Goal: Information Seeking & Learning: Learn about a topic

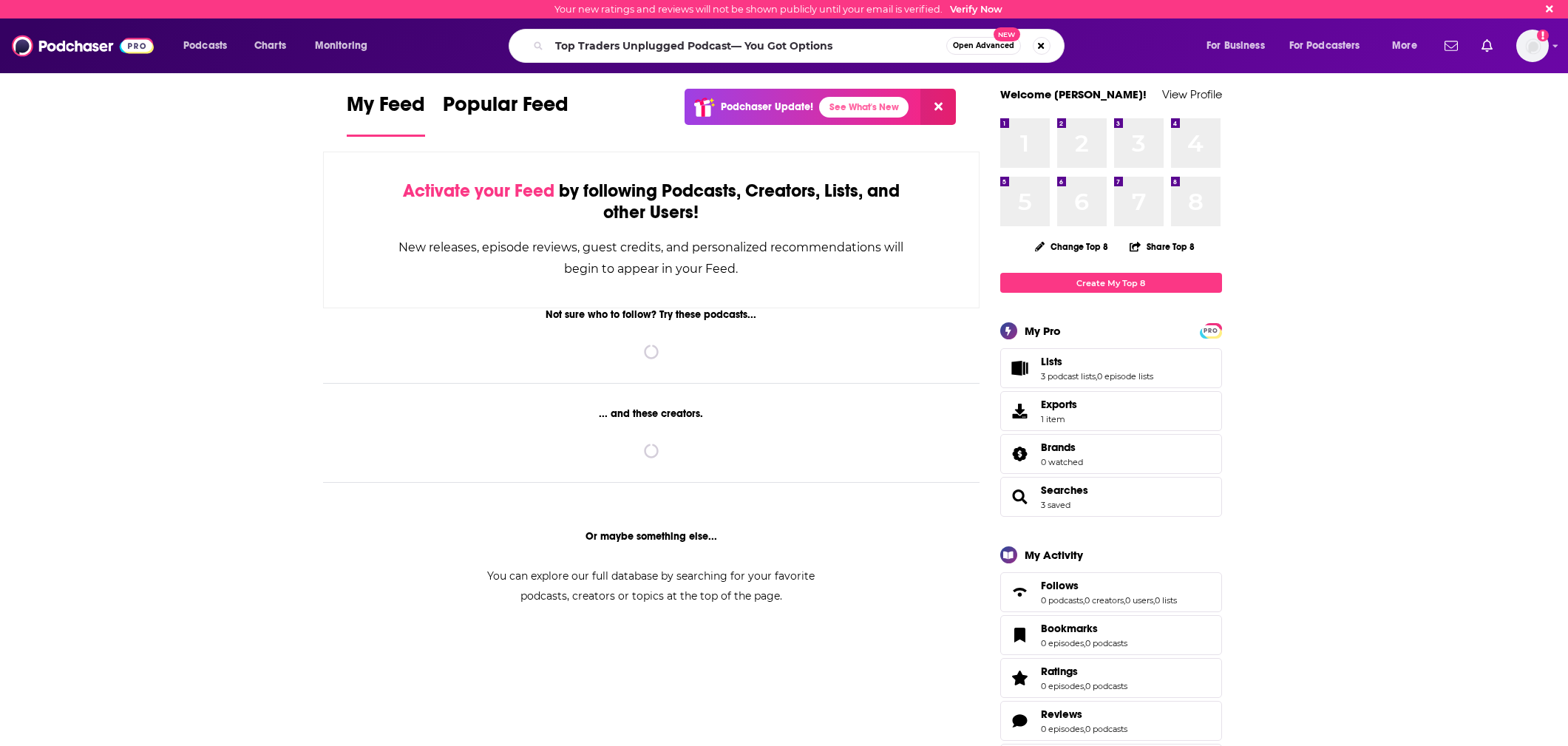
type input "Top Traders Unplugged Podcast— You Got Options"
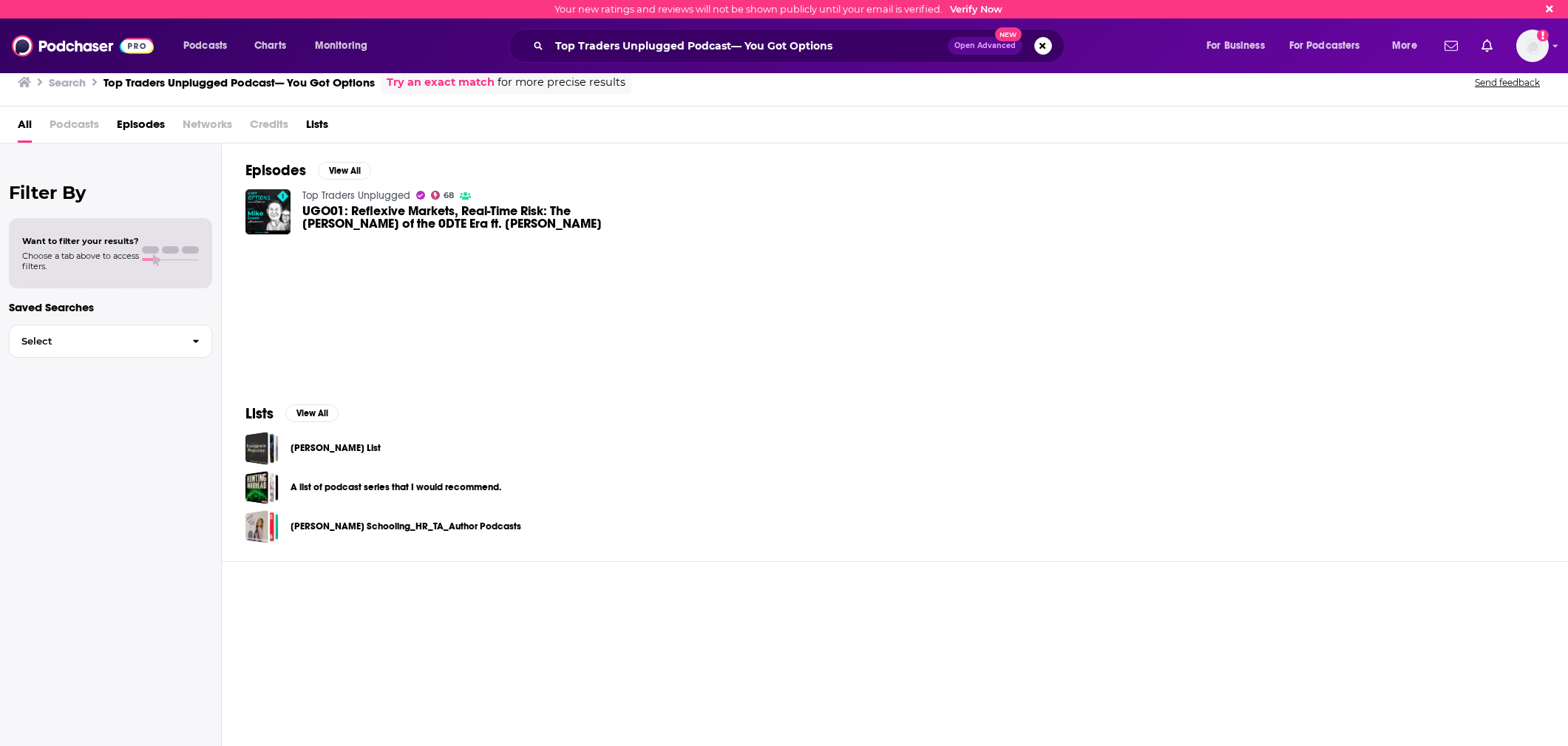
click at [496, 215] on span "UGO01: Reflexive Markets, Real-Time Risk: The Dawn of the 0DTE Era ft. Mike Gre…" at bounding box center [485, 217] width 365 height 25
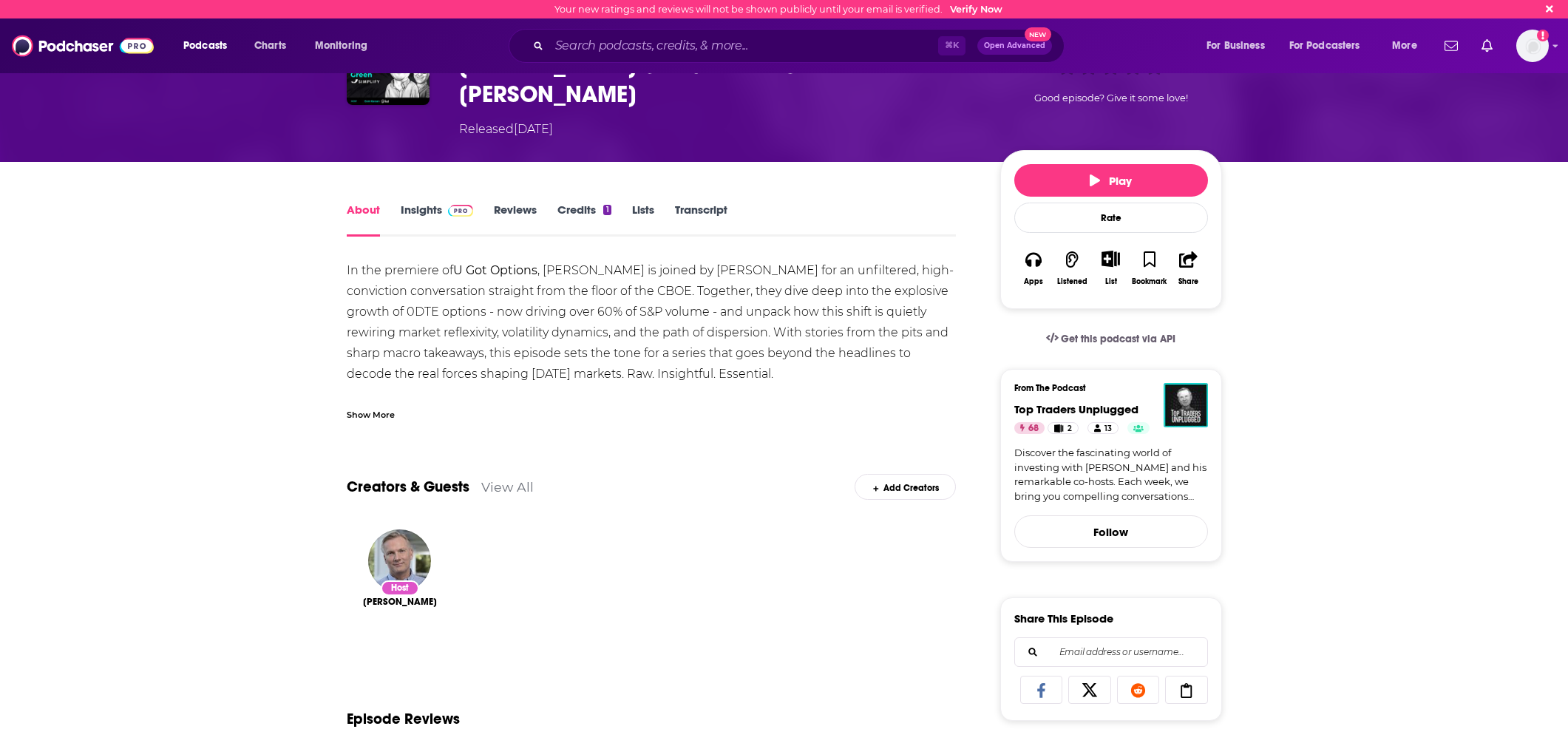
scroll to position [110, 0]
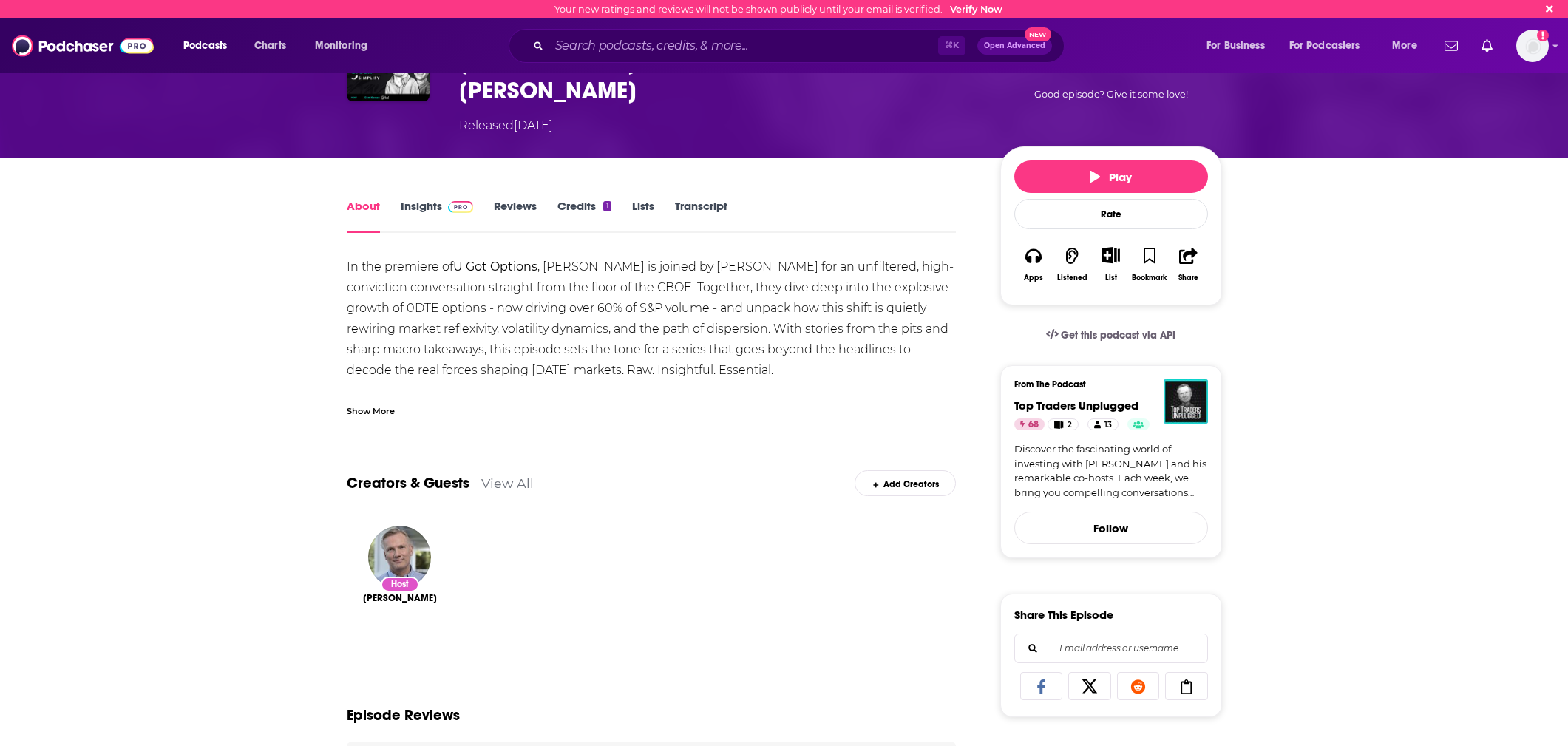
click at [440, 199] on link "Insights" at bounding box center [437, 216] width 73 height 34
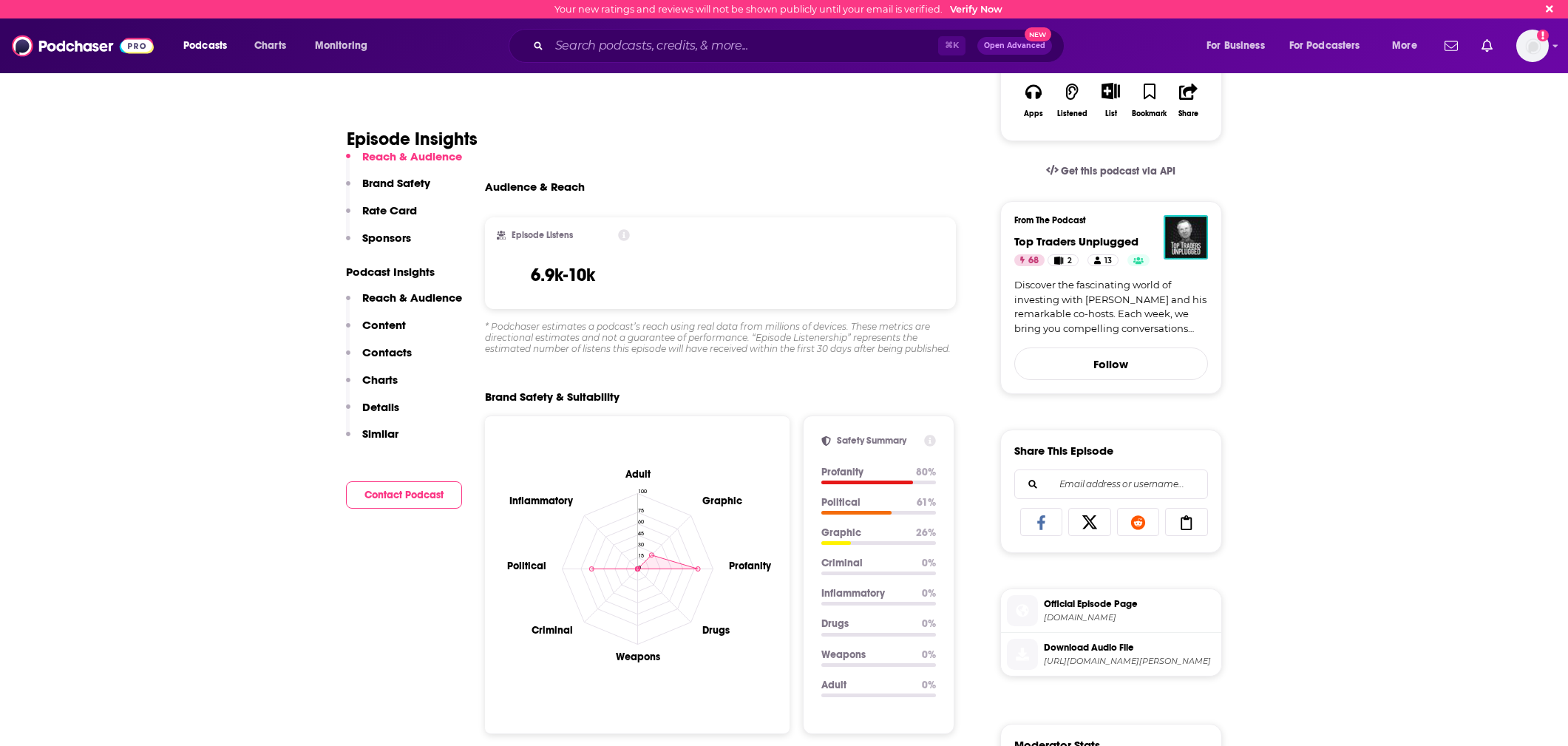
scroll to position [277, 0]
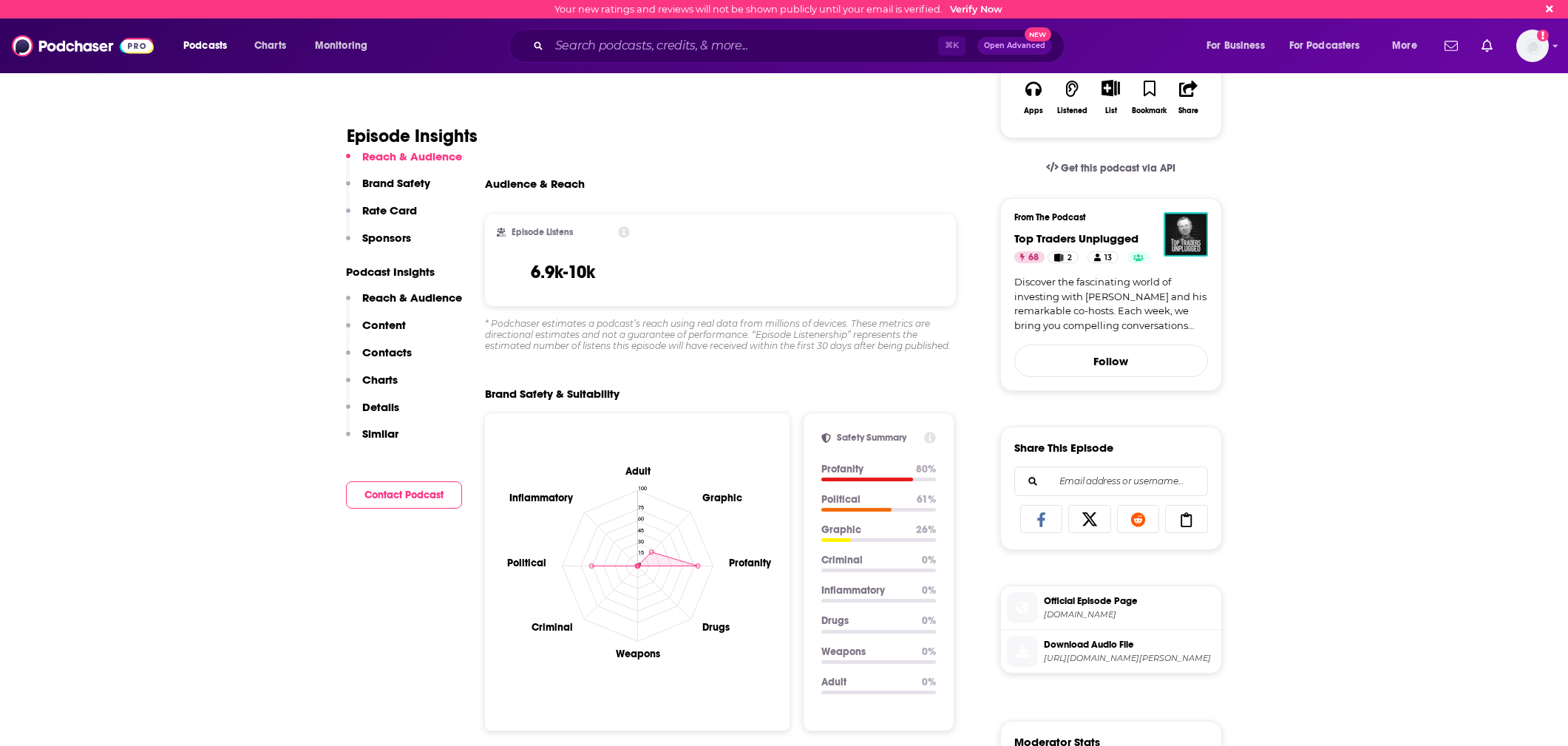
click at [455, 293] on p "Reach & Audience" at bounding box center [412, 297] width 100 height 14
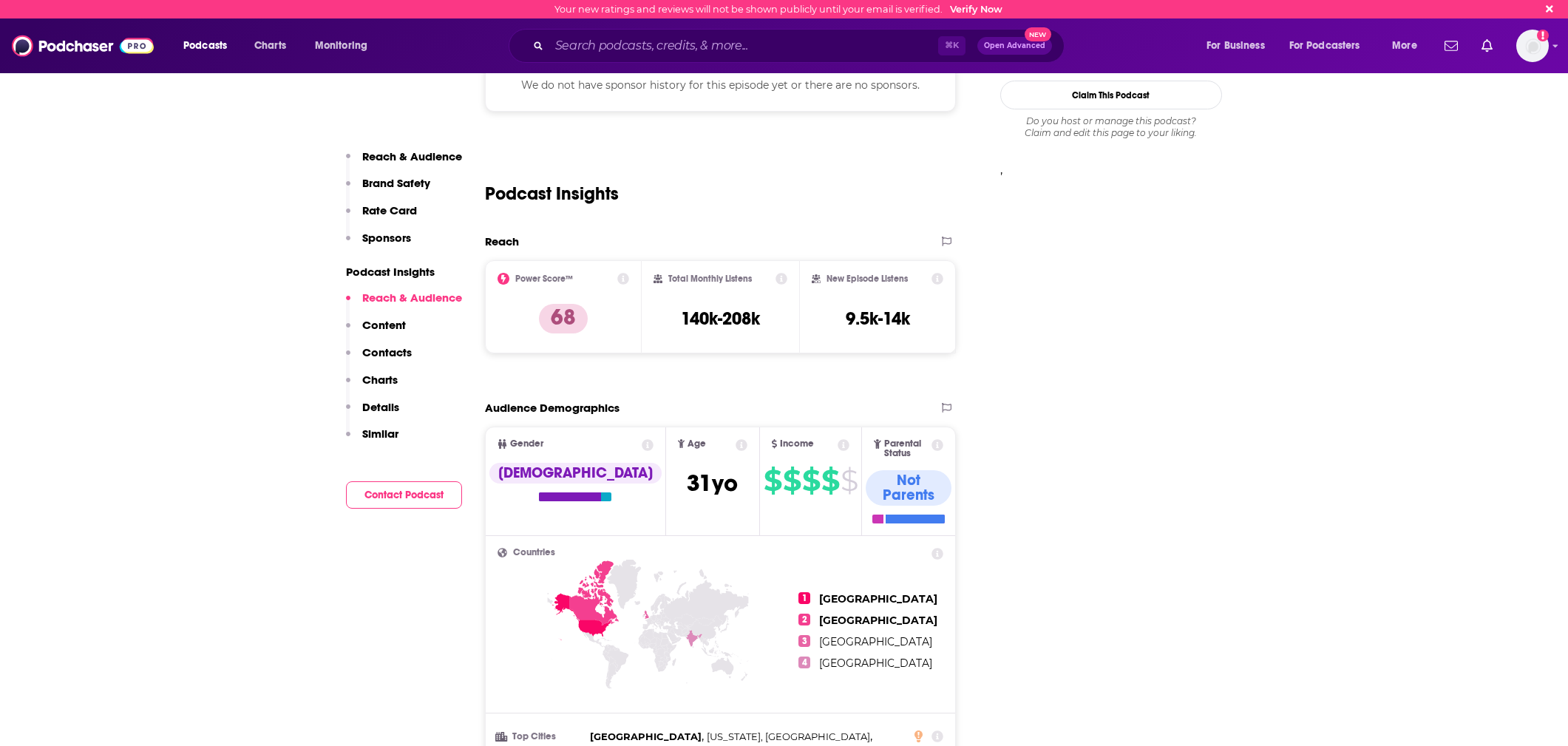
scroll to position [1239, 0]
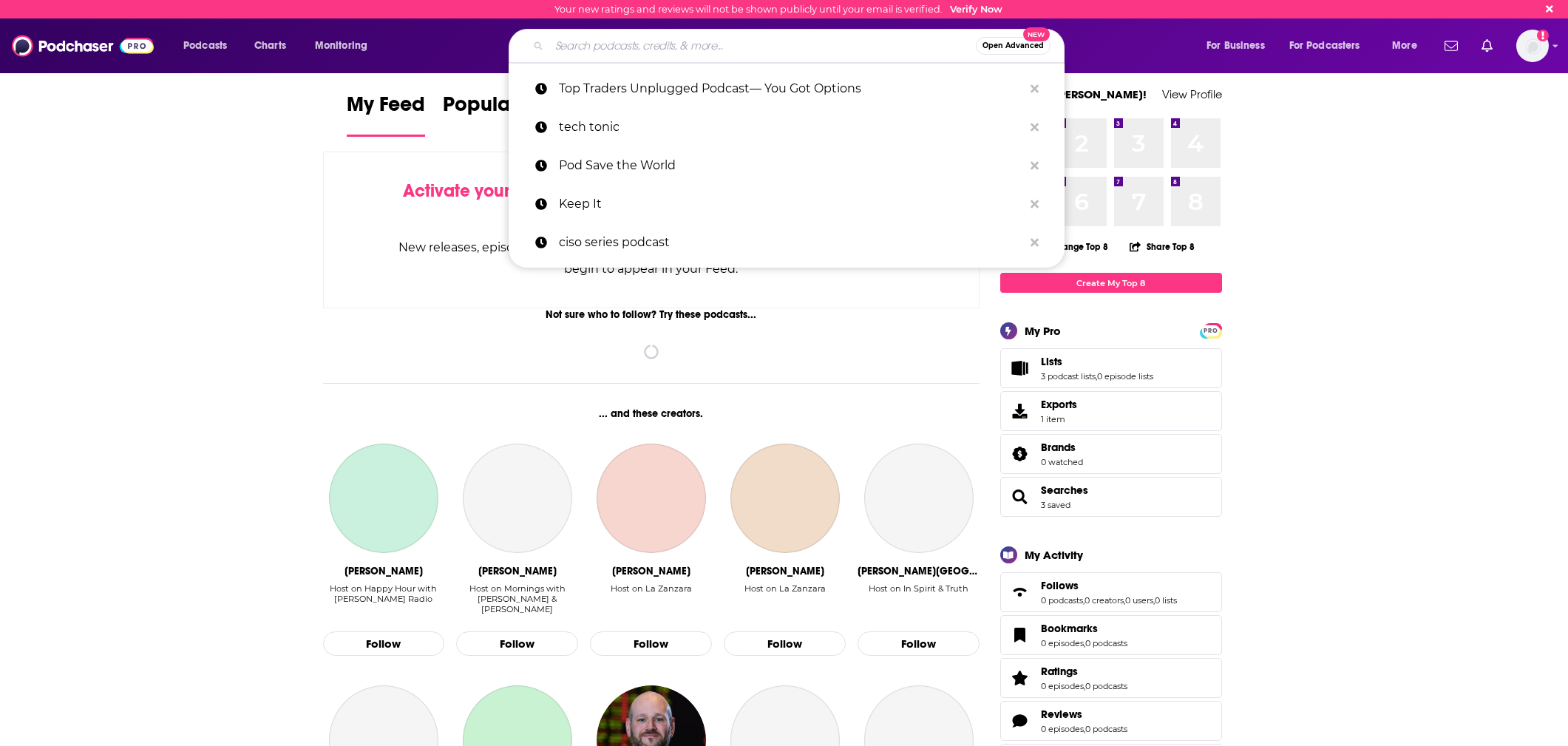
click at [757, 52] on input "Search podcasts, credits, & more..." at bounding box center [762, 46] width 427 height 24
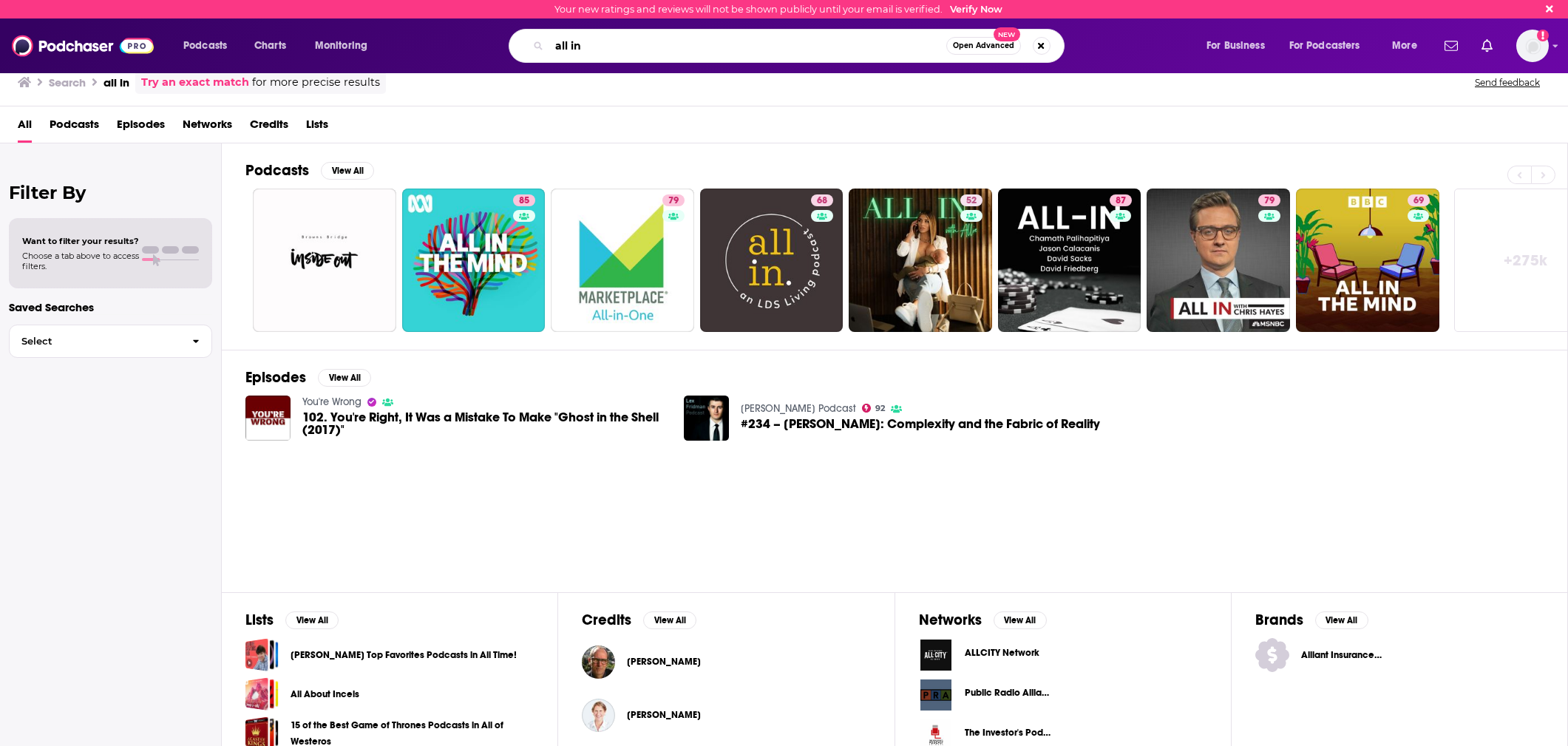
click at [589, 54] on input "all in" at bounding box center [747, 46] width 397 height 24
type input "all in summit"
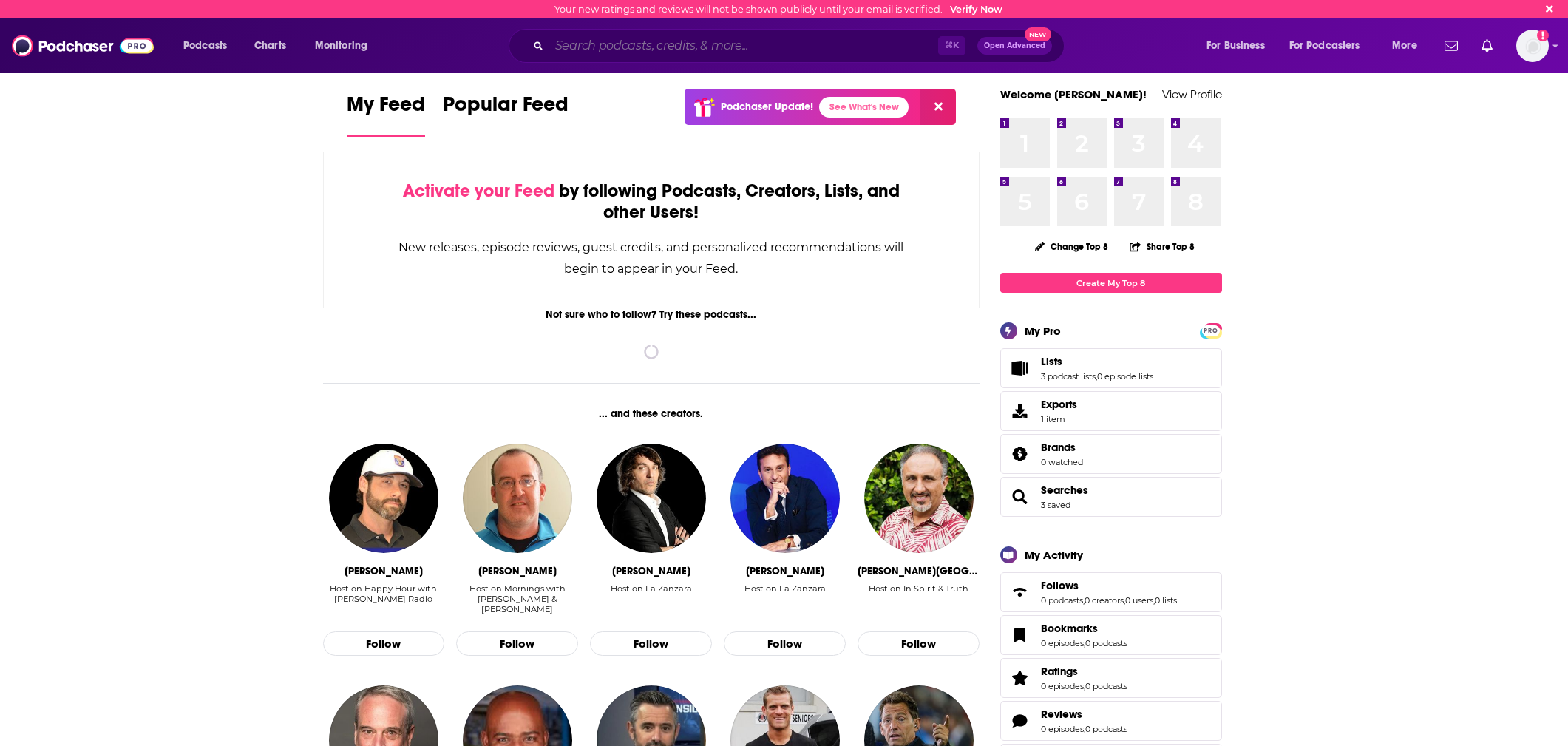
click at [799, 41] on input "Search podcasts, credits, & more..." at bounding box center [743, 46] width 389 height 24
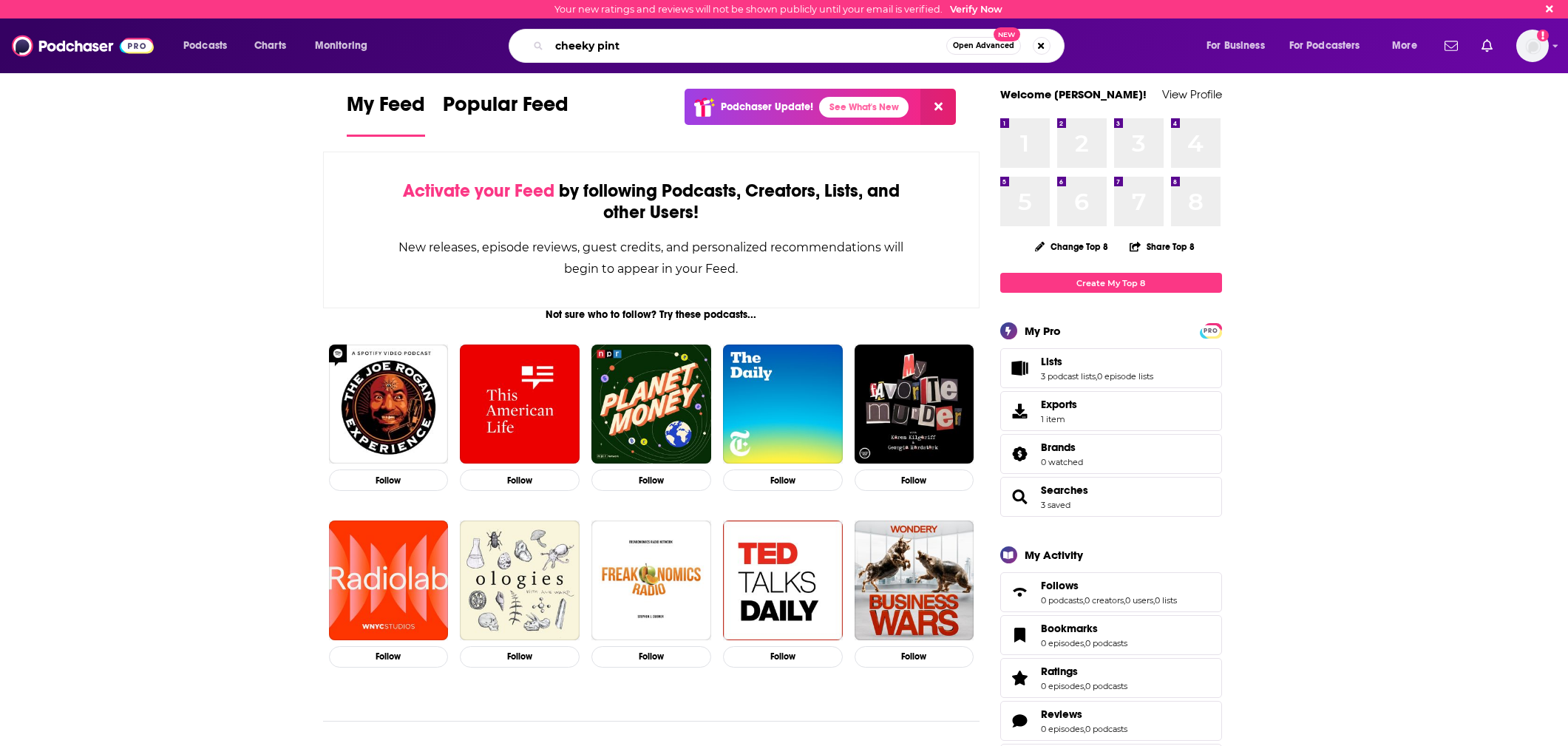
type input "cheeky pint"
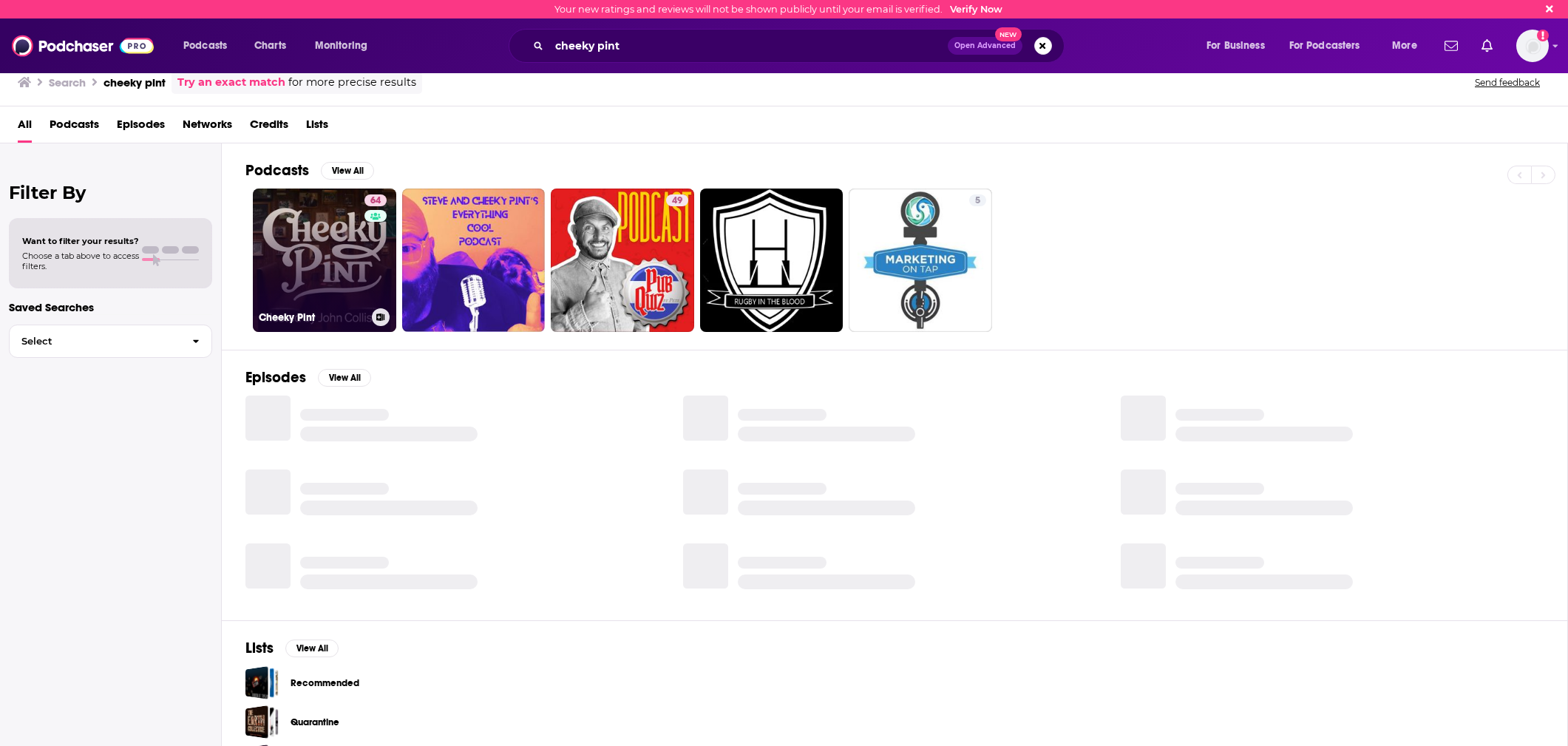
click at [326, 249] on link "64 Cheeky Pint" at bounding box center [324, 260] width 143 height 143
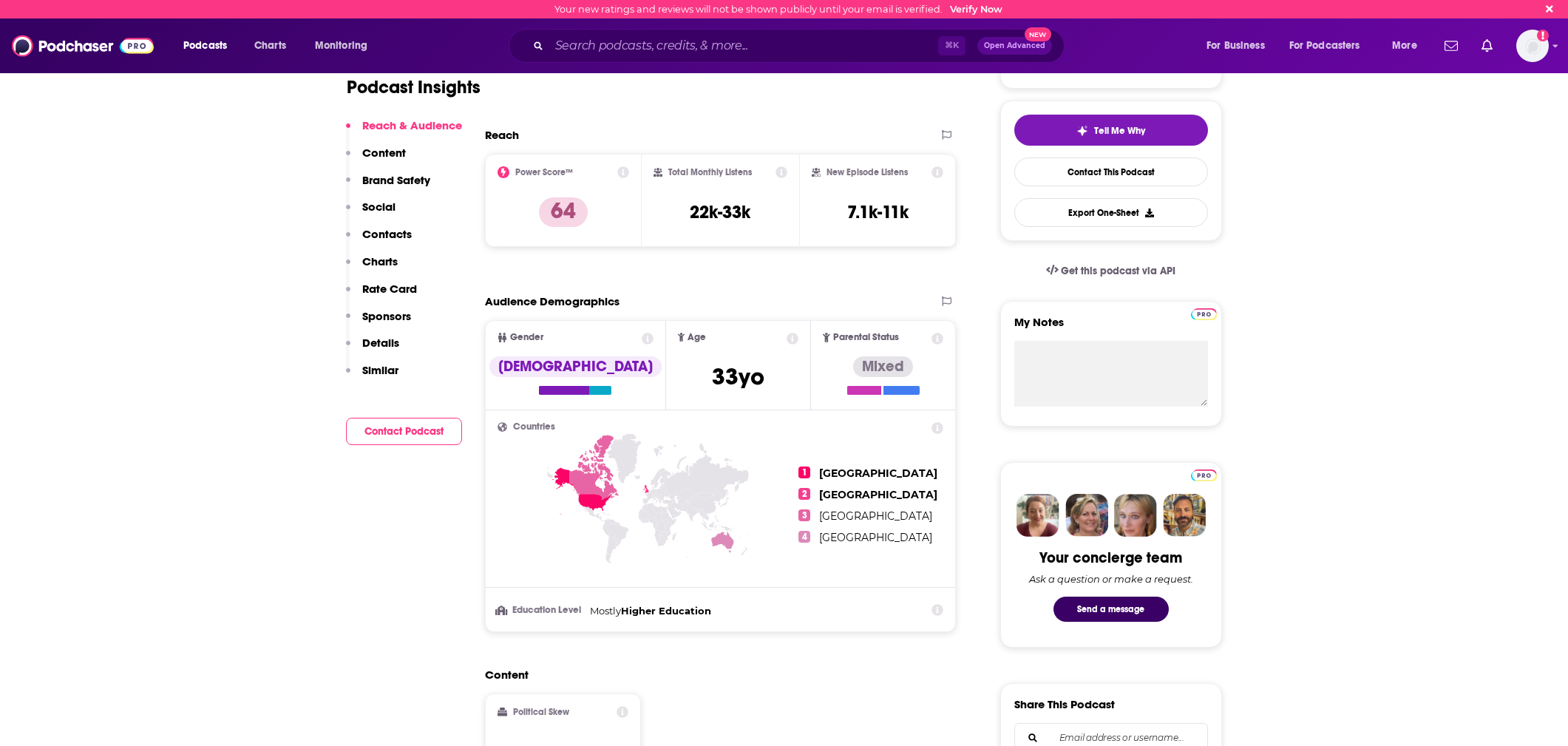
scroll to position [306, 0]
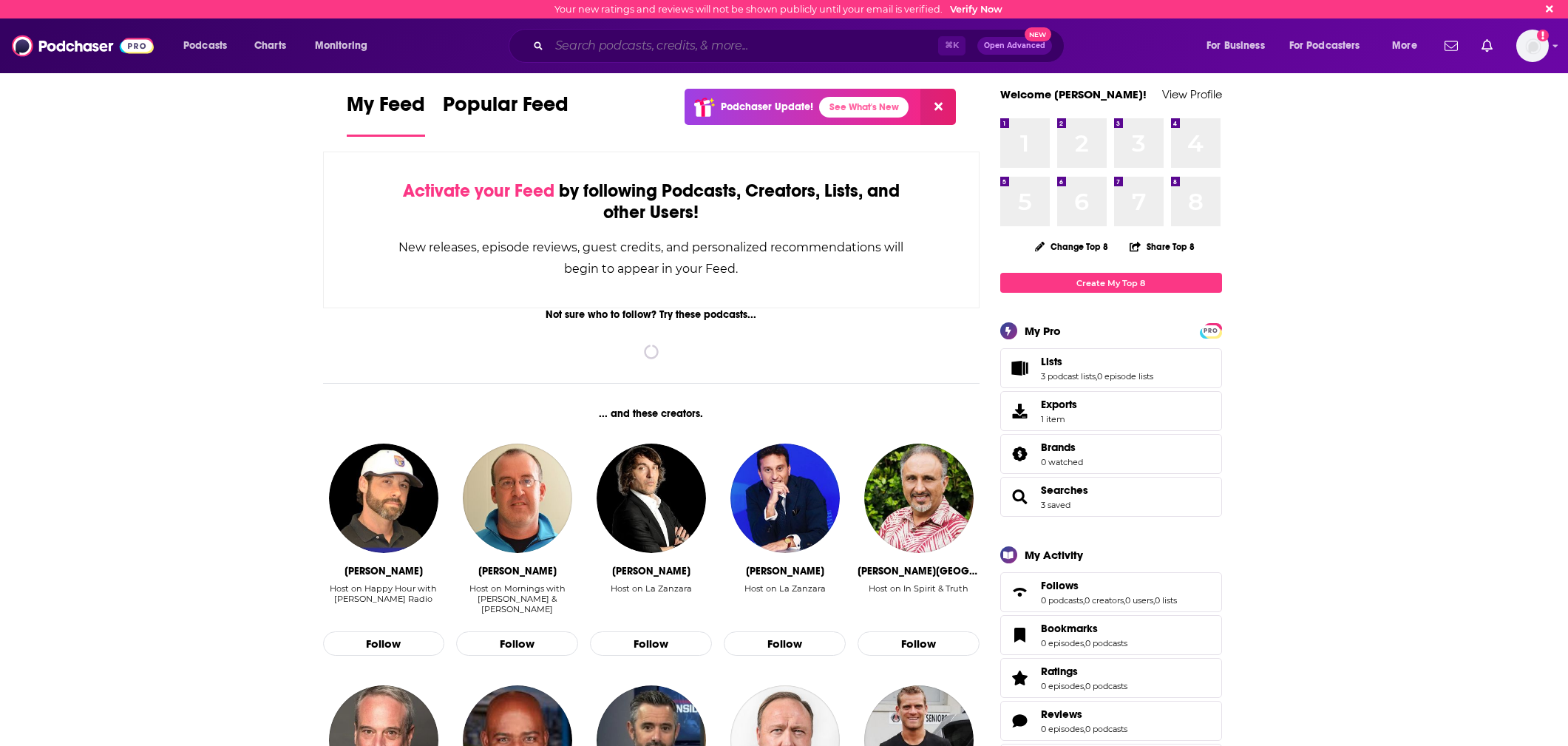
click at [813, 50] on input "Search podcasts, credits, & more..." at bounding box center [743, 46] width 389 height 24
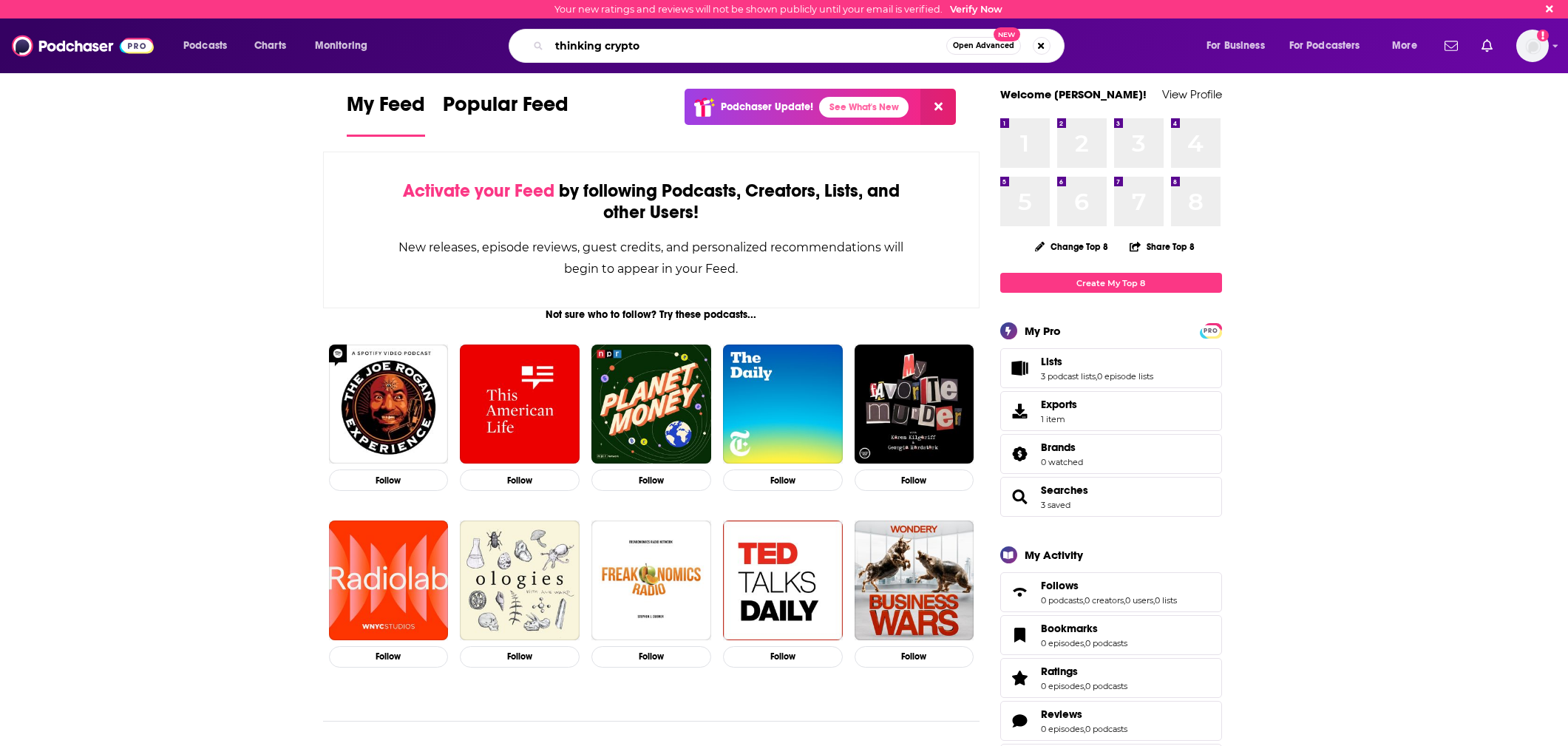
type input "thinking crypto"
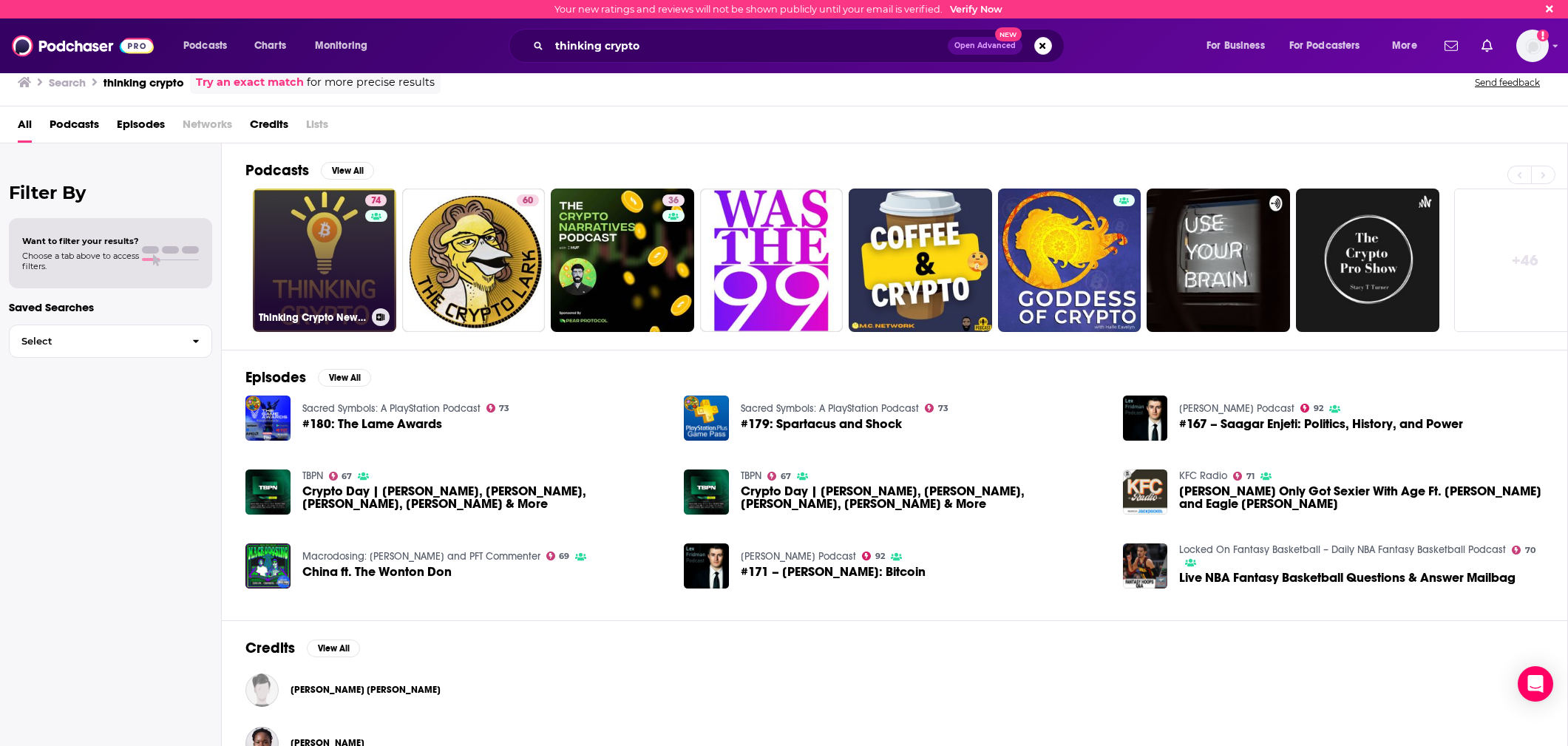
click at [303, 266] on link "74 Thinking Crypto News & Interviews" at bounding box center [324, 260] width 143 height 143
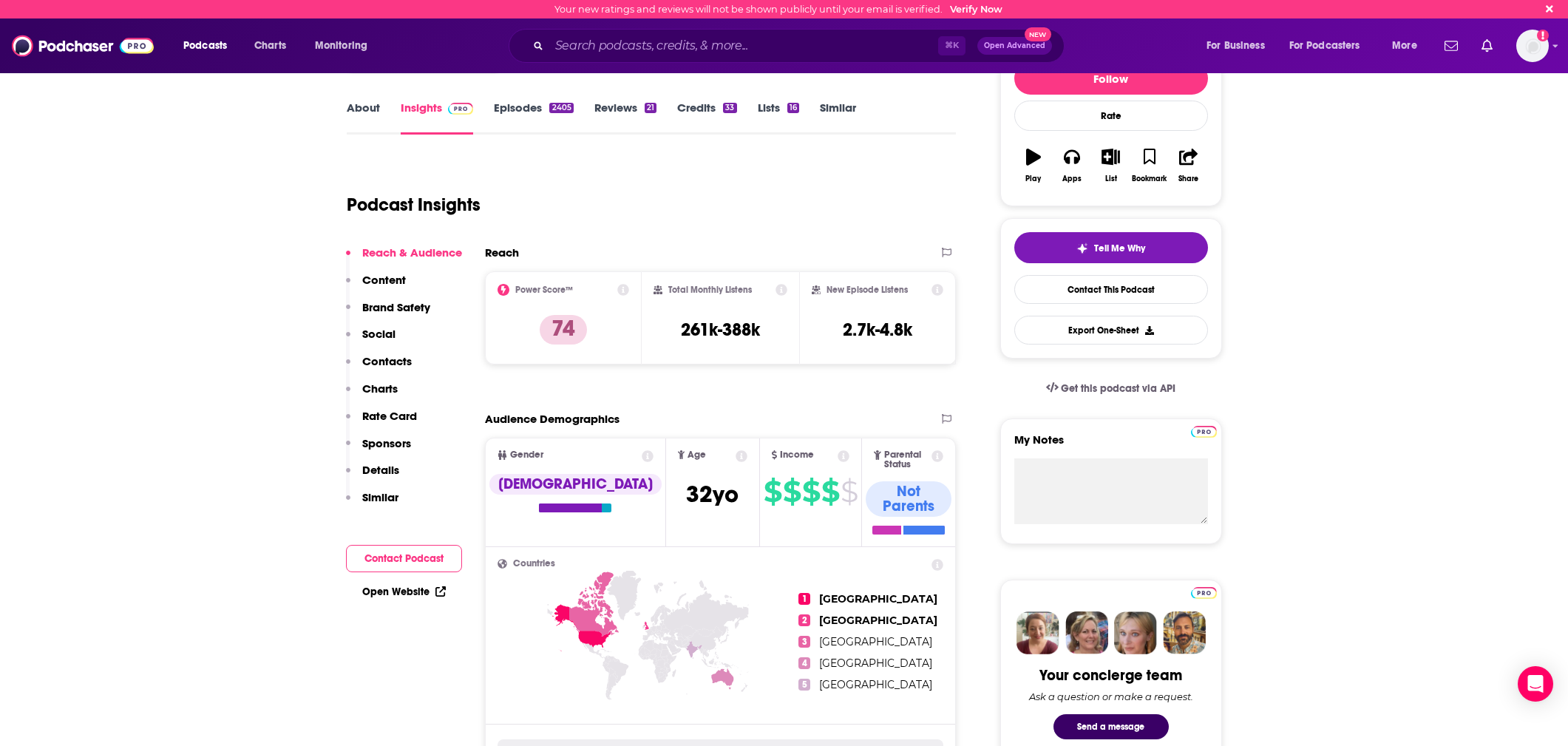
scroll to position [187, 0]
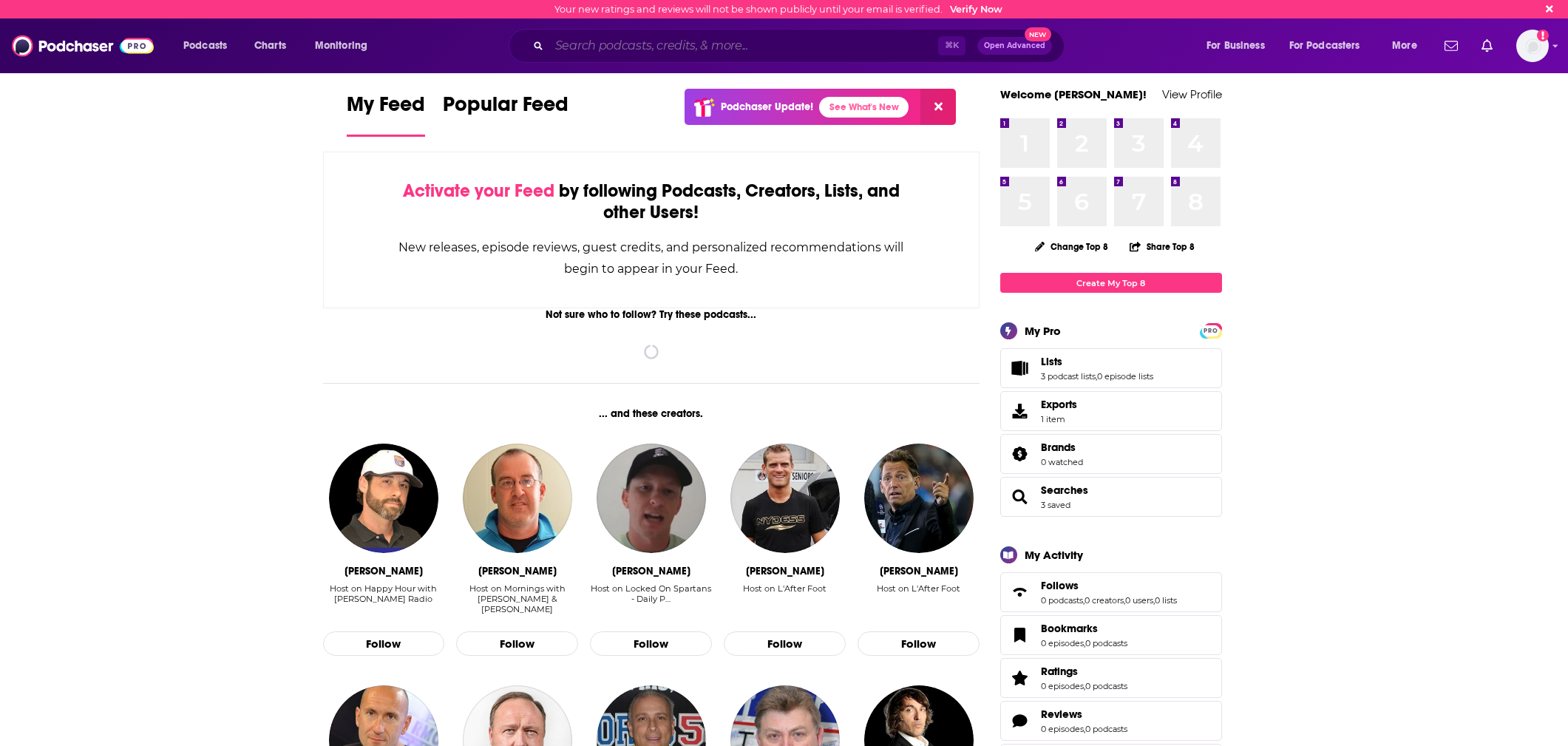
click at [799, 49] on input "Search podcasts, credits, & more..." at bounding box center [743, 46] width 389 height 24
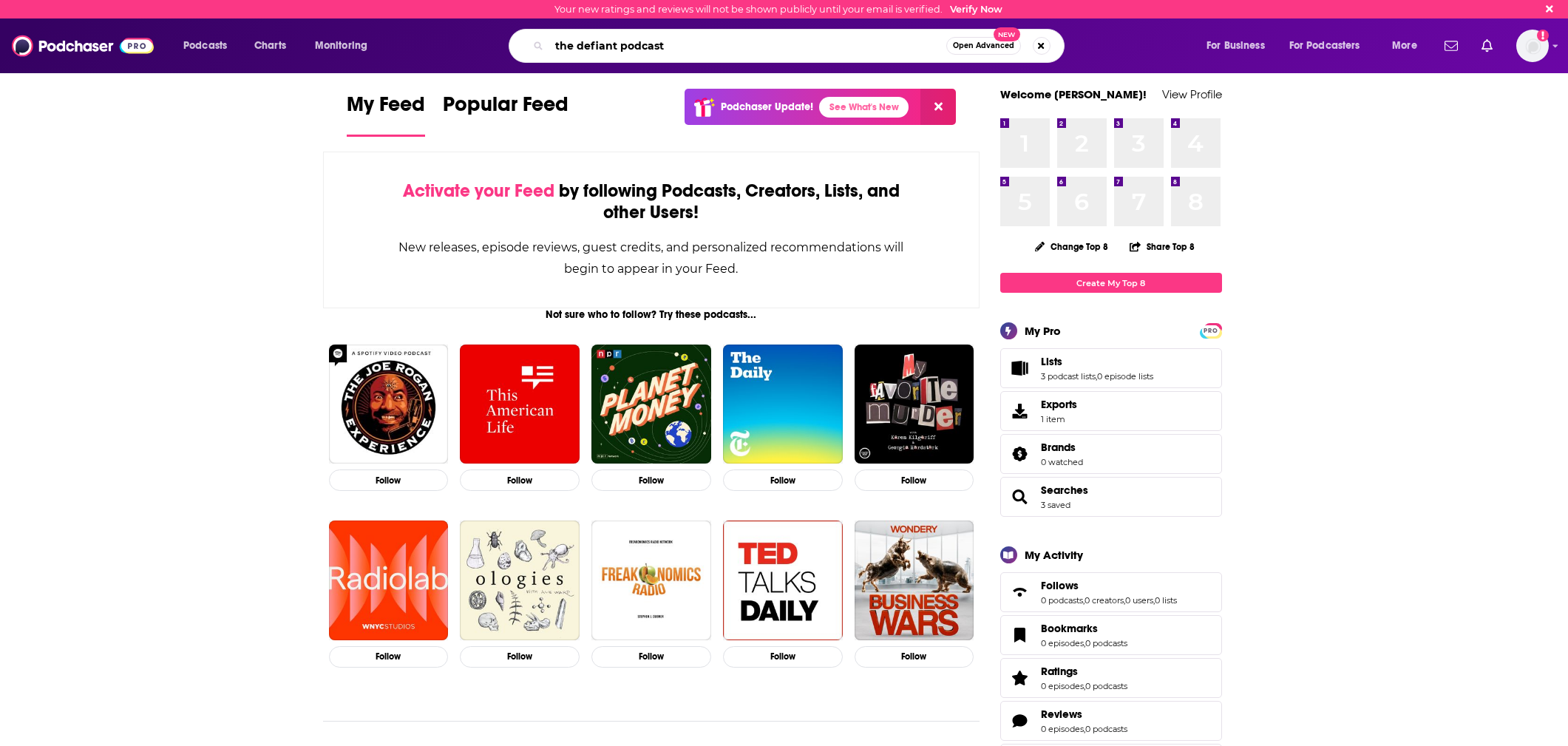
type input "the defiant podcast"
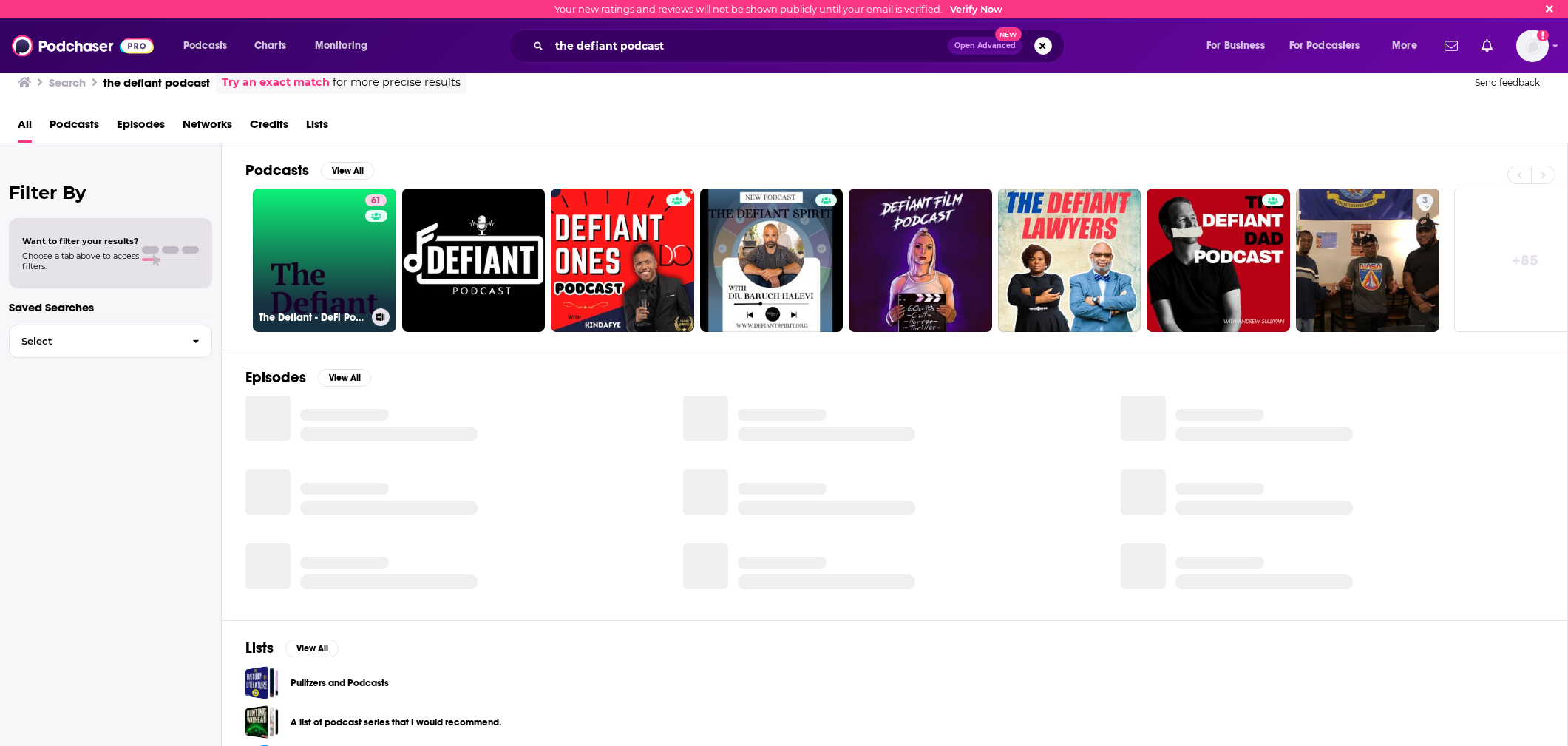
click at [348, 263] on link "61 The Defiant - DeFi Podcast" at bounding box center [324, 260] width 143 height 143
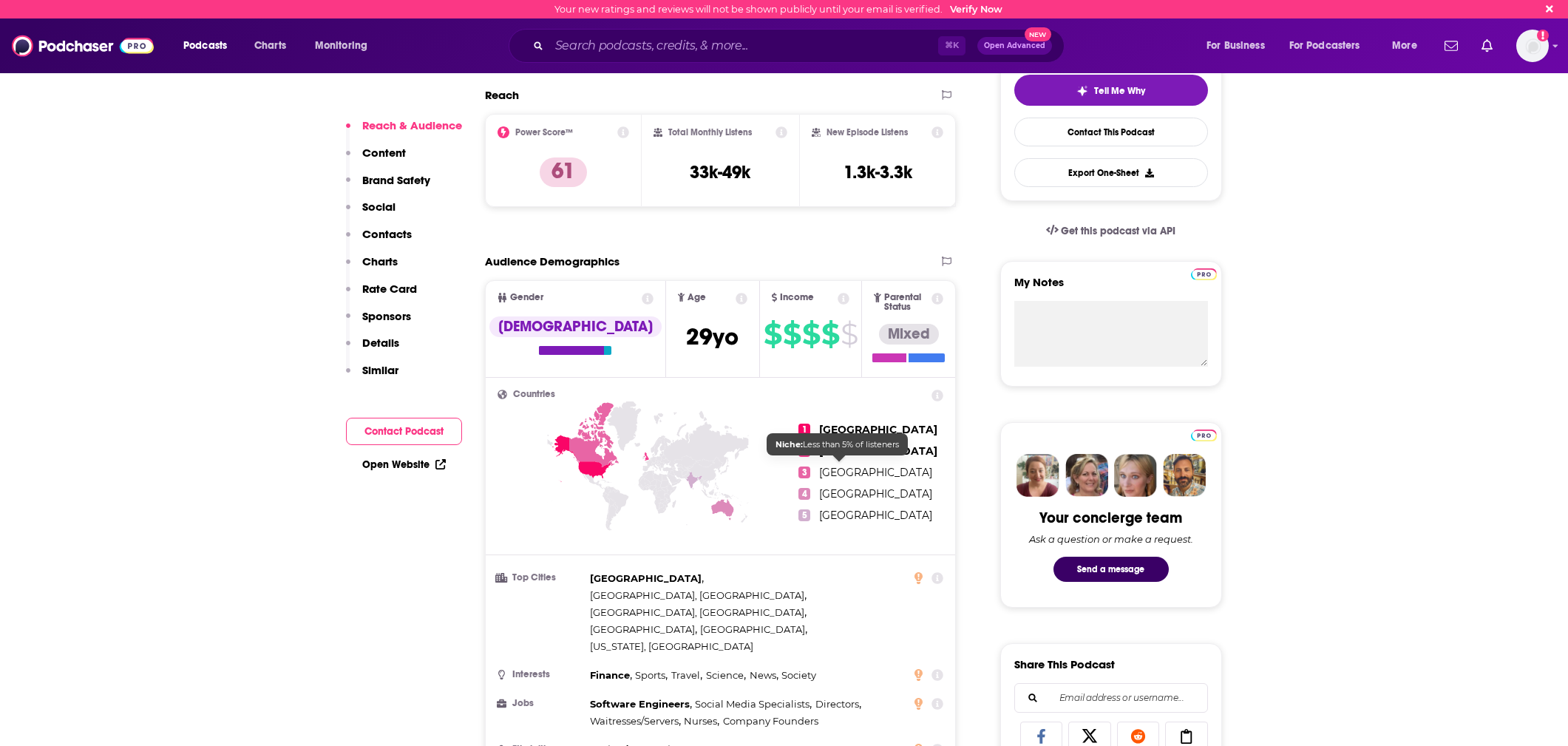
scroll to position [340, 0]
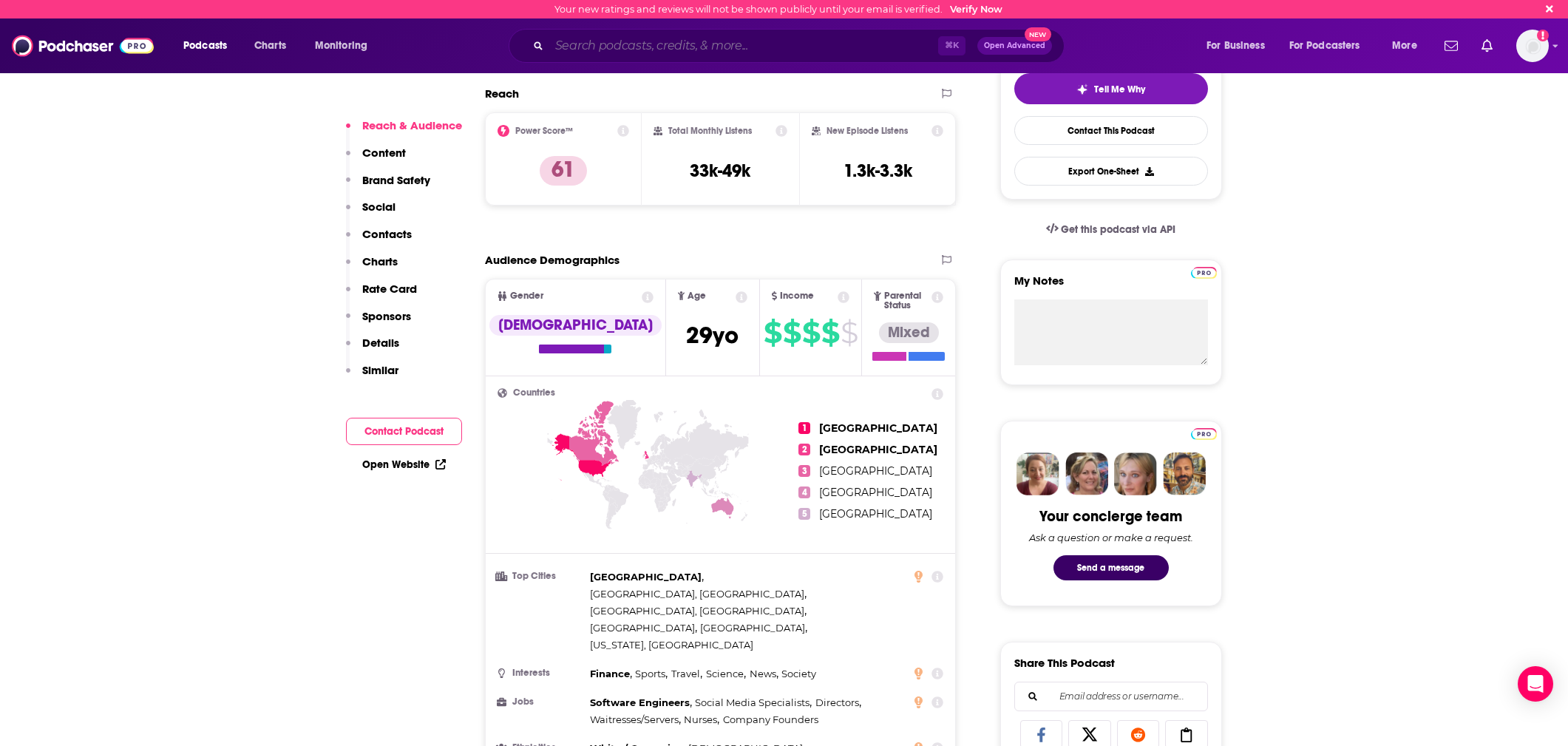
click at [838, 40] on input "Search podcasts, credits, & more..." at bounding box center [743, 46] width 389 height 24
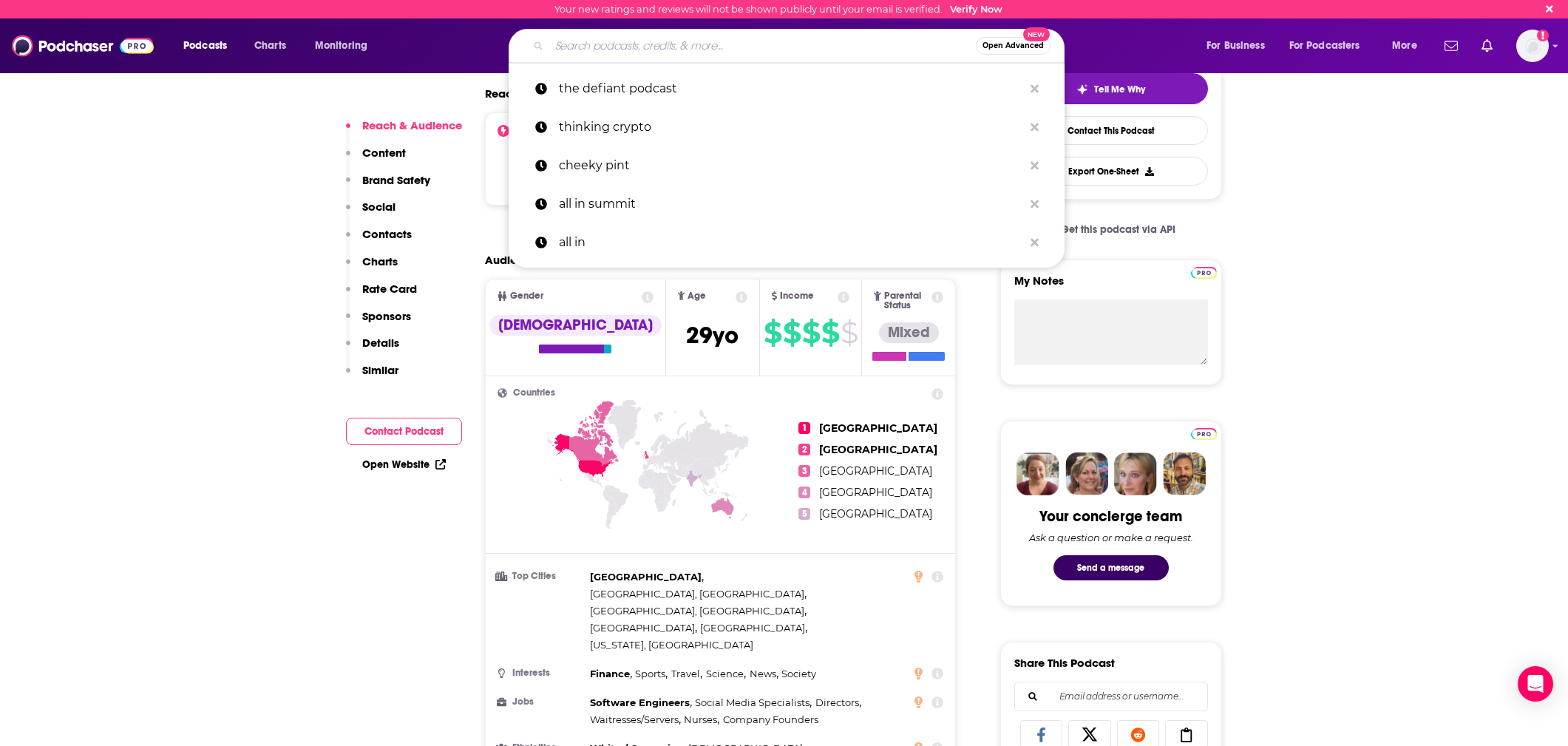
click at [838, 40] on input "Search podcasts, credits, & more..." at bounding box center [762, 46] width 427 height 24
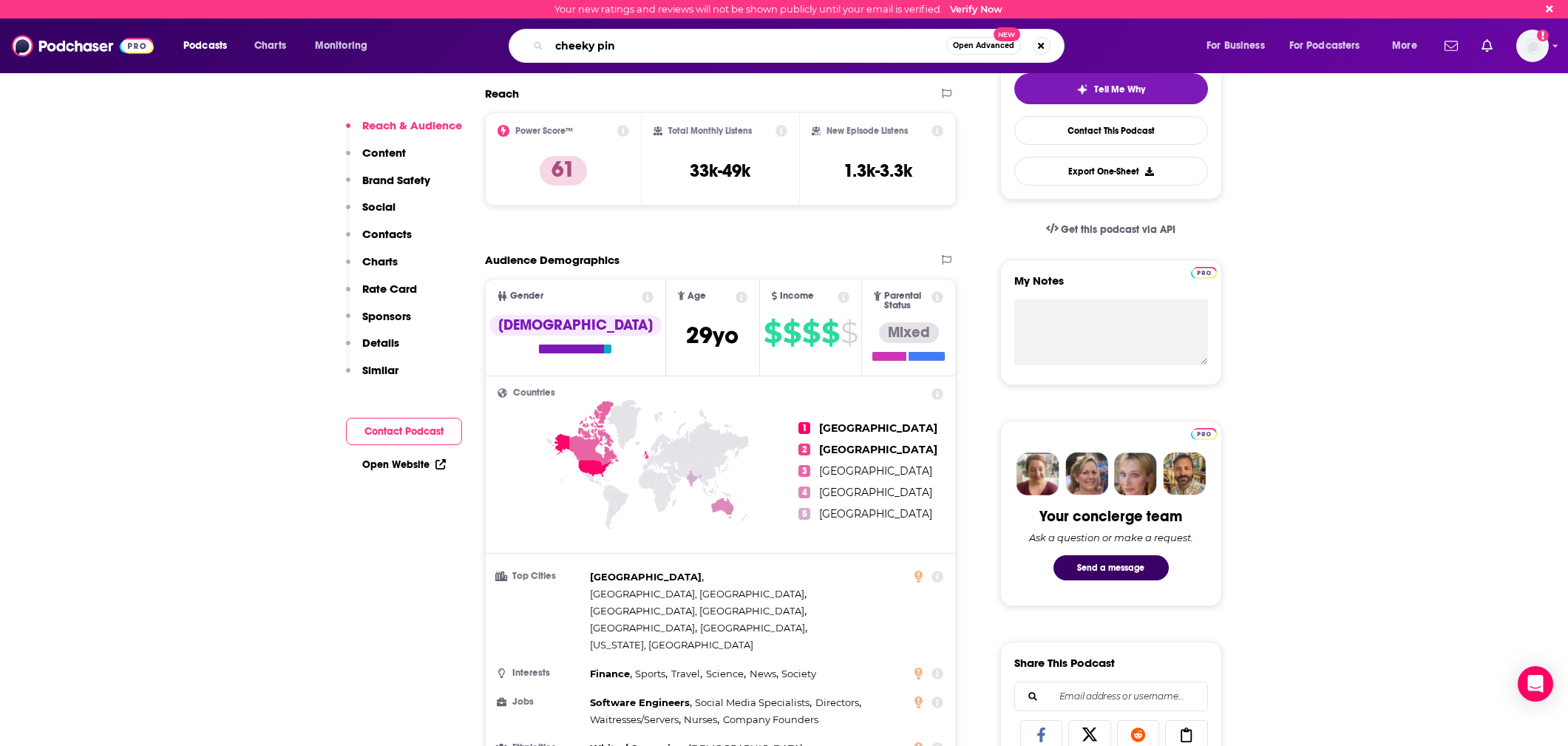
type input "cheeky pint"
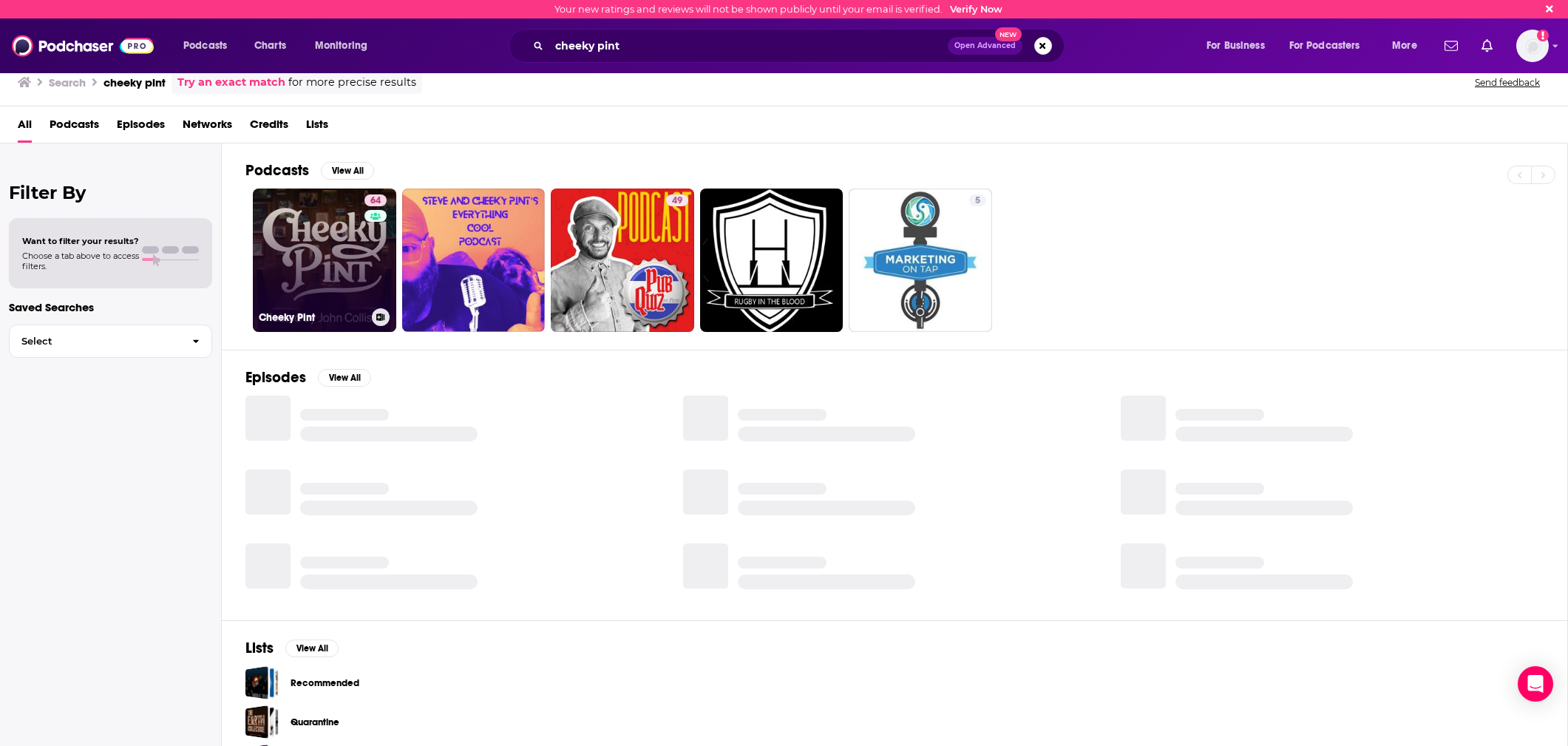
click at [329, 229] on link "64 Cheeky Pint" at bounding box center [324, 260] width 143 height 143
